Goal: Transaction & Acquisition: Purchase product/service

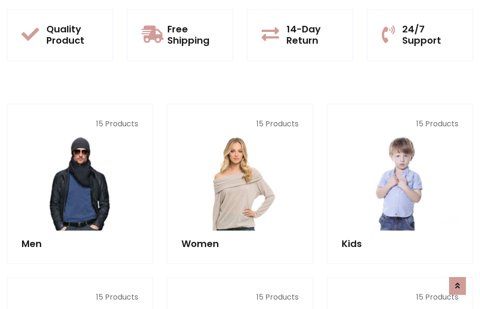
scroll to position [48, 0]
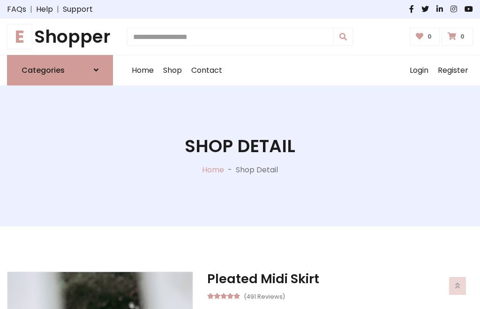
click at [60, 37] on h1 "E Shopper" at bounding box center [60, 36] width 106 height 21
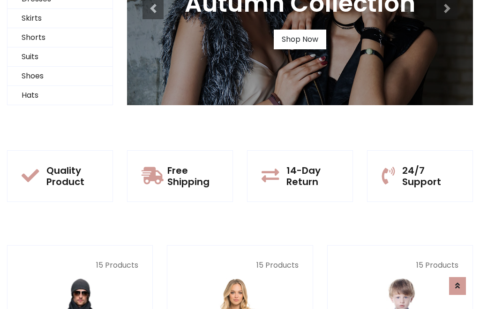
scroll to position [91, 0]
